Goal: Task Accomplishment & Management: Manage account settings

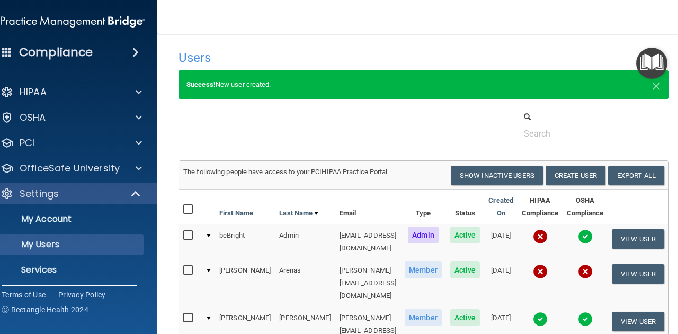
select select "20"
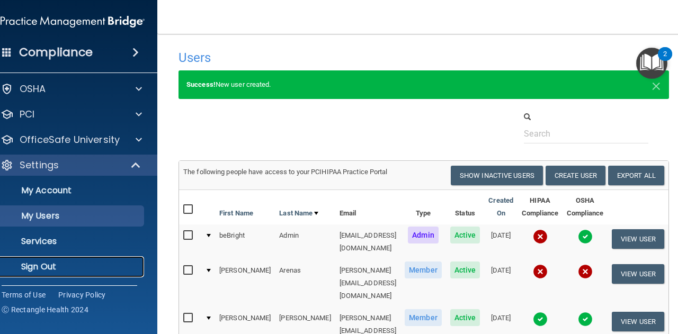
click at [48, 261] on link "Sign Out" at bounding box center [60, 267] width 167 height 21
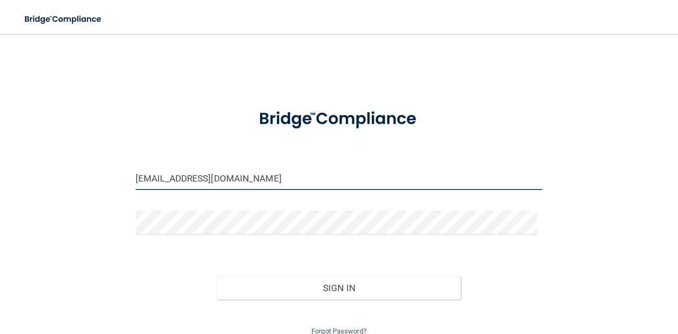
click at [262, 178] on input "[EMAIL_ADDRESS][DOMAIN_NAME]" at bounding box center [339, 178] width 407 height 24
type input "[PERSON_NAME][EMAIL_ADDRESS][PERSON_NAME][DOMAIN_NAME]"
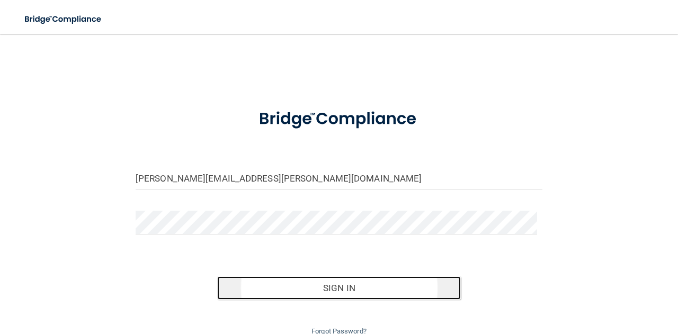
click at [275, 290] on button "Sign In" at bounding box center [339, 288] width 244 height 23
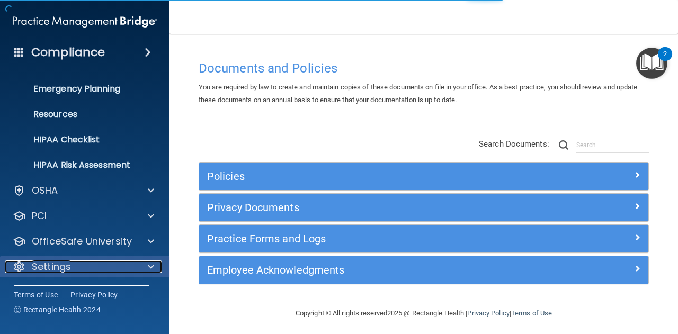
click at [154, 271] on div at bounding box center [149, 267] width 27 height 13
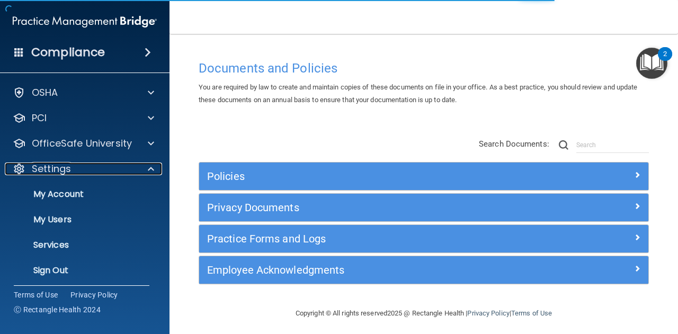
scroll to position [206, 0]
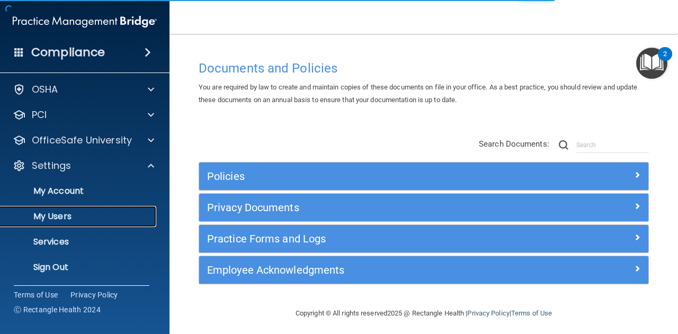
click at [110, 217] on p "My Users" at bounding box center [79, 216] width 145 height 11
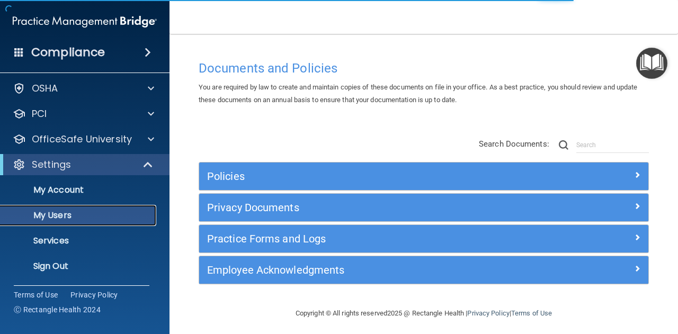
scroll to position [28, 0]
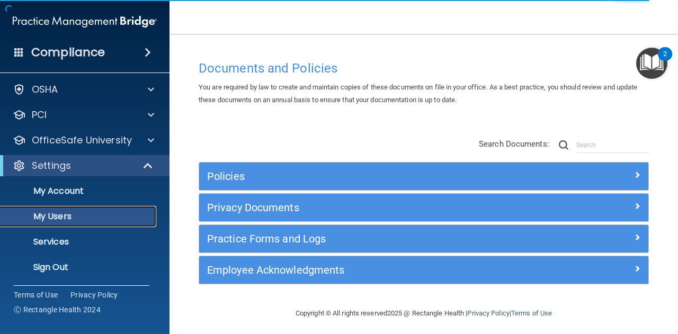
select select "20"
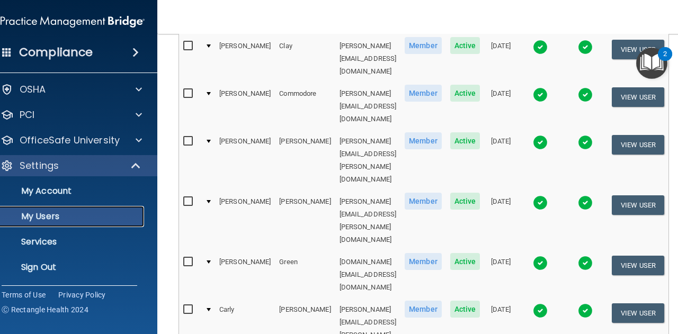
scroll to position [530, 0]
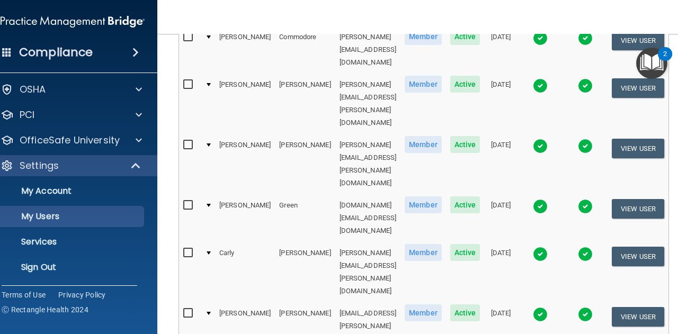
checkbox input "true"
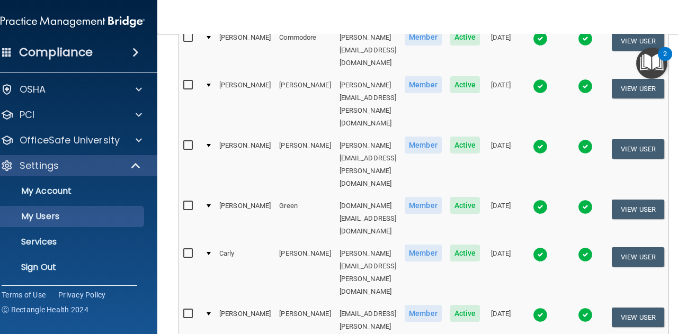
scroll to position [531, 0]
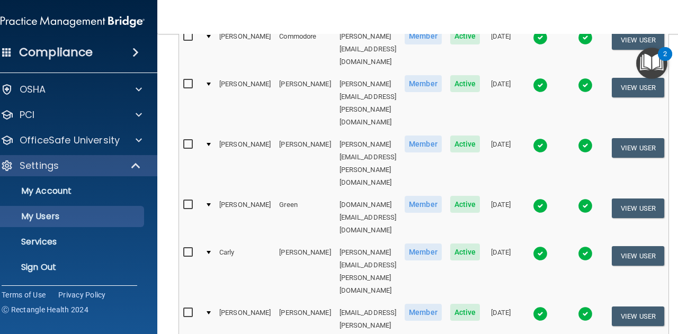
checkbox input "true"
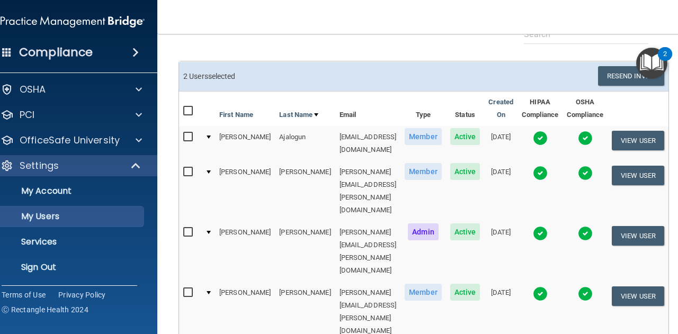
scroll to position [54, 0]
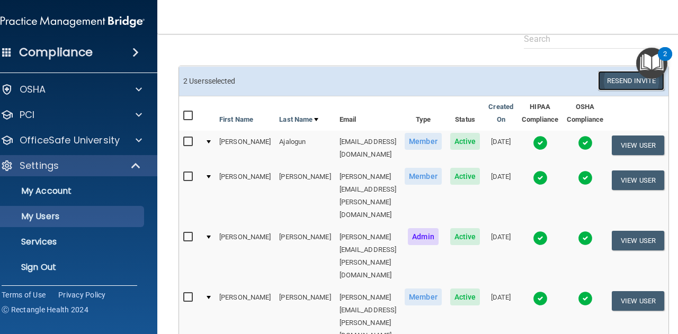
click at [622, 80] on button "Resend Invite" at bounding box center [631, 81] width 66 height 20
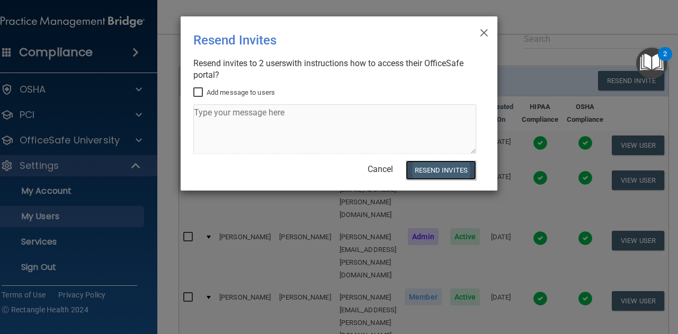
click at [440, 172] on button "Resend Invites" at bounding box center [441, 171] width 70 height 20
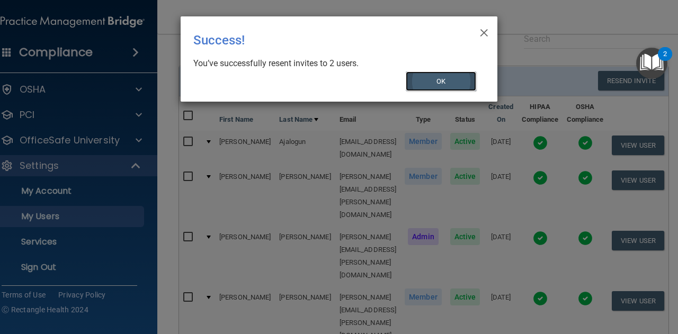
click at [442, 80] on button "OK" at bounding box center [441, 82] width 71 height 20
